Goal: Information Seeking & Learning: Learn about a topic

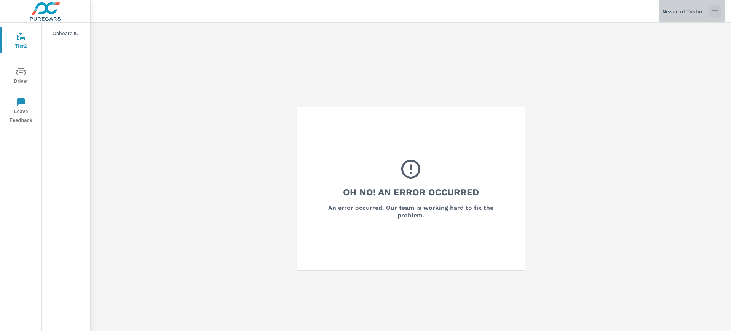
click at [708, 12] on div "TT" at bounding box center [715, 12] width 14 height 14
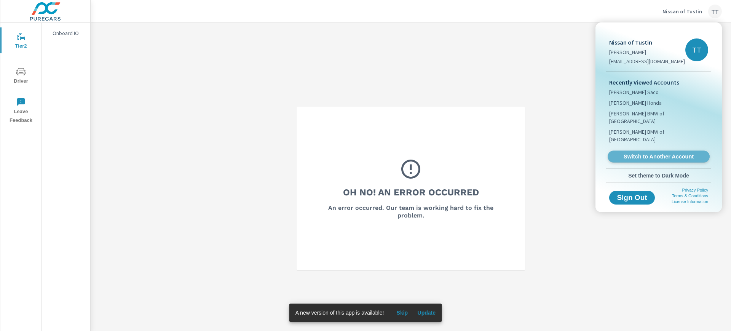
click at [657, 151] on link "Switch to Another Account" at bounding box center [658, 157] width 102 height 12
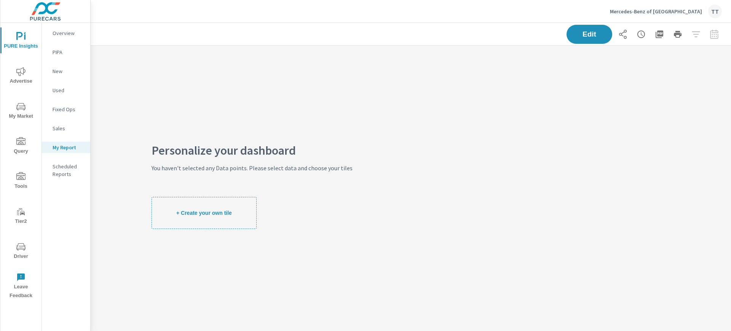
click at [27, 78] on span "Advertise" at bounding box center [21, 76] width 37 height 19
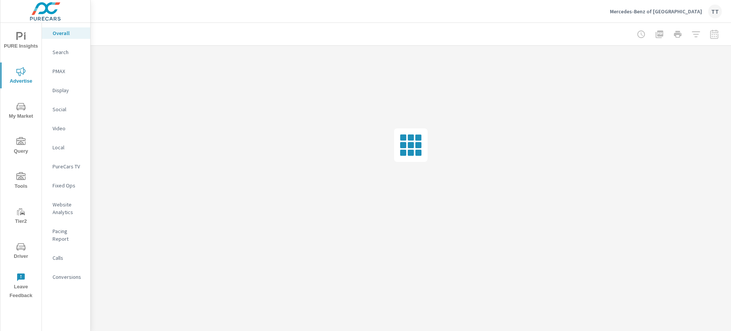
click at [54, 54] on p "Search" at bounding box center [69, 52] width 32 height 8
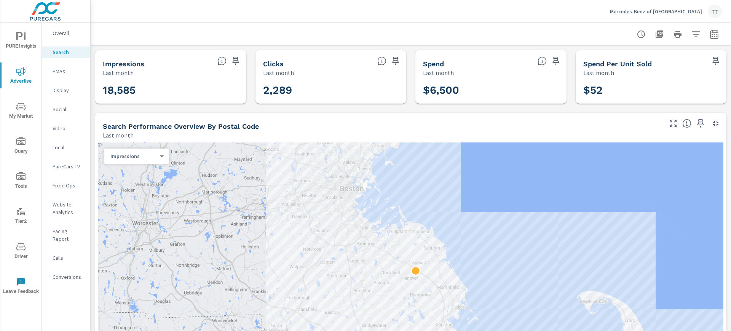
click at [59, 92] on p "Display" at bounding box center [69, 90] width 32 height 8
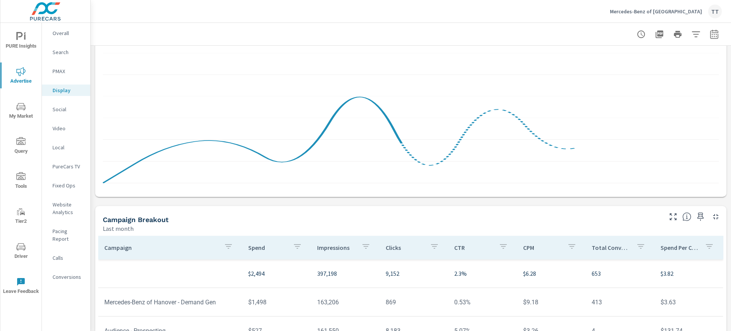
scroll to position [214, 0]
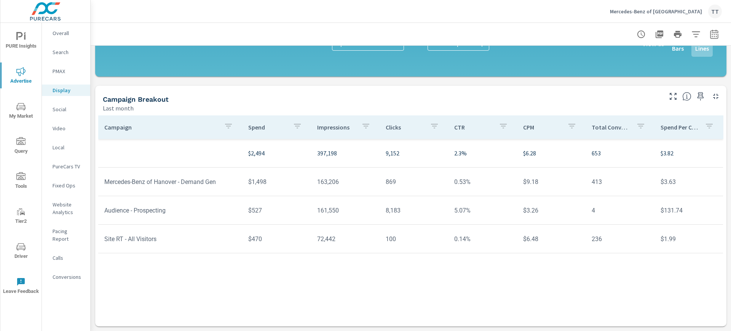
click at [56, 127] on p "Video" at bounding box center [69, 128] width 32 height 8
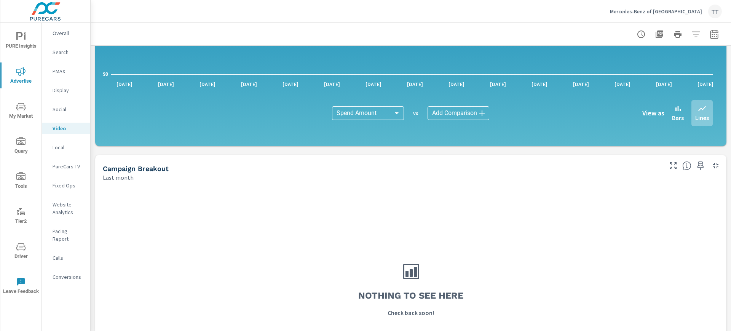
scroll to position [113, 0]
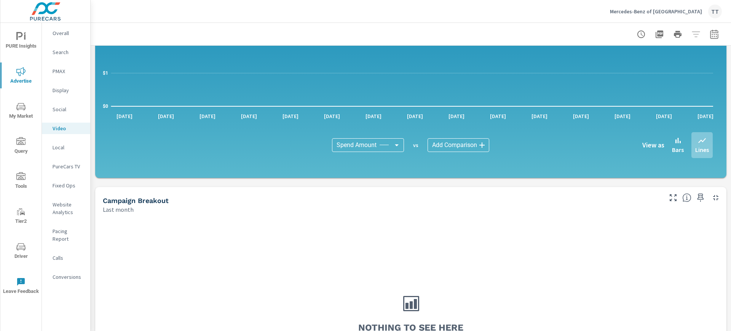
click at [60, 56] on p "Search" at bounding box center [69, 52] width 32 height 8
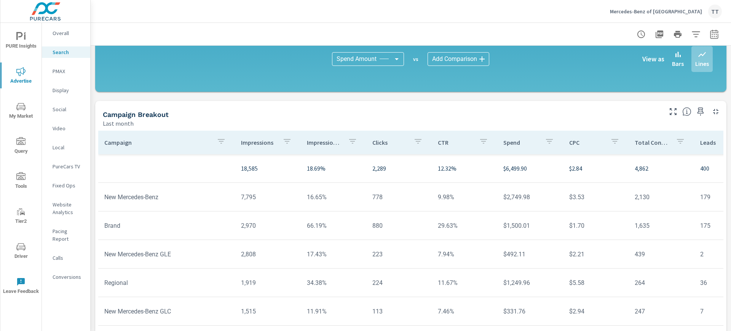
scroll to position [526, 0]
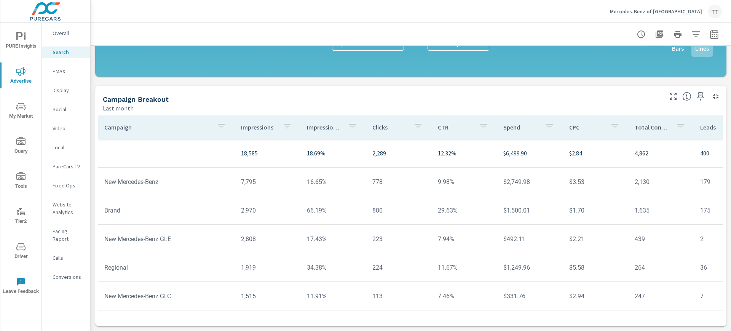
click at [77, 76] on div "PMAX" at bounding box center [66, 70] width 48 height 11
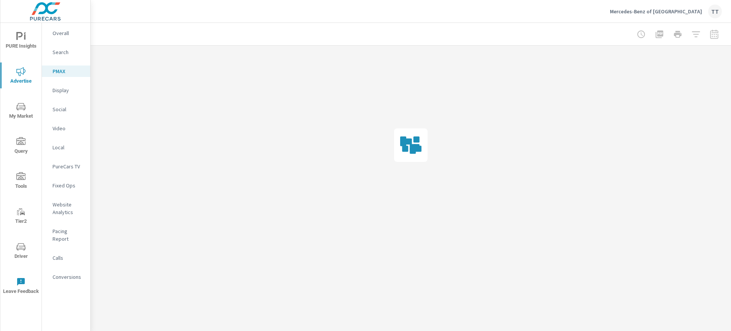
click at [68, 91] on p "Display" at bounding box center [69, 90] width 32 height 8
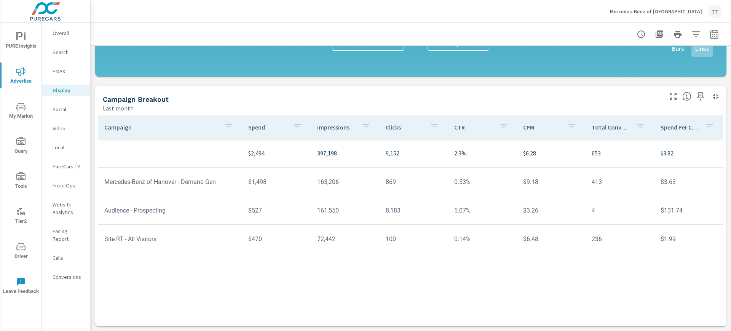
scroll to position [199, 0]
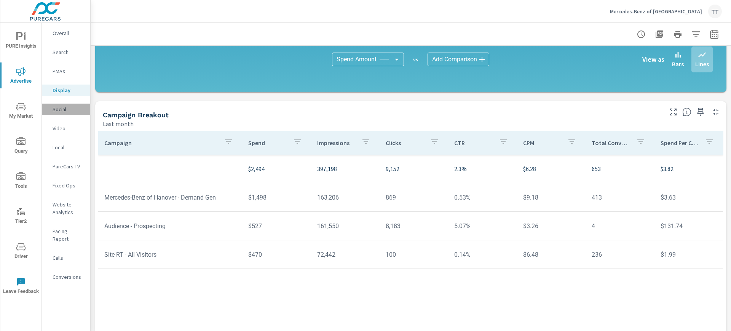
click at [65, 108] on p "Social" at bounding box center [69, 109] width 32 height 8
